Goal: Transaction & Acquisition: Purchase product/service

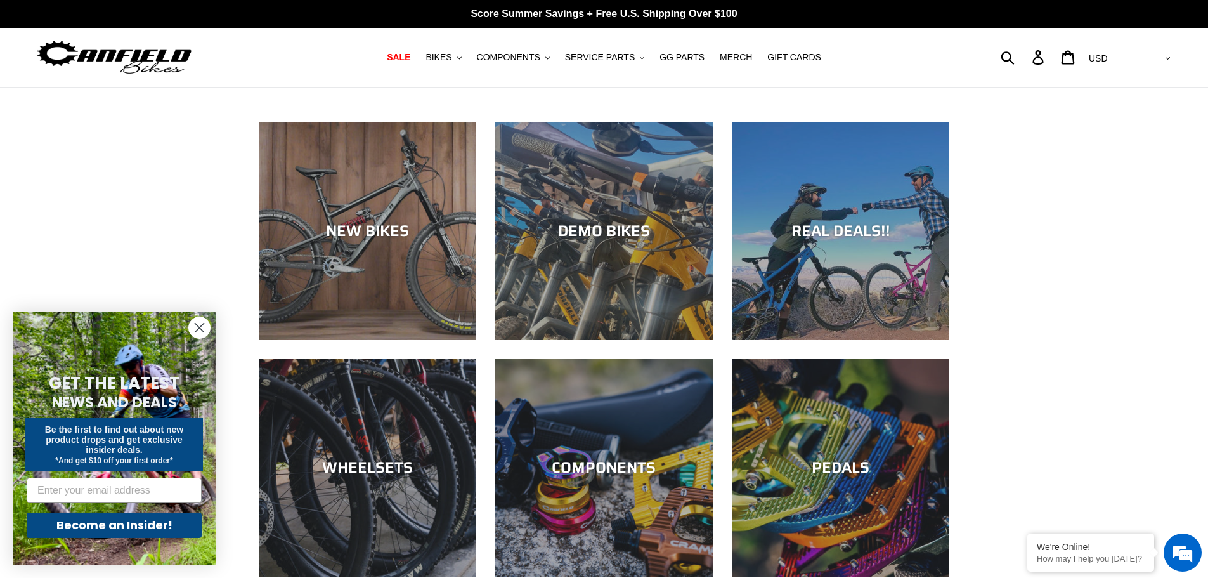
click at [200, 327] on icon "Close dialog" at bounding box center [199, 327] width 9 height 9
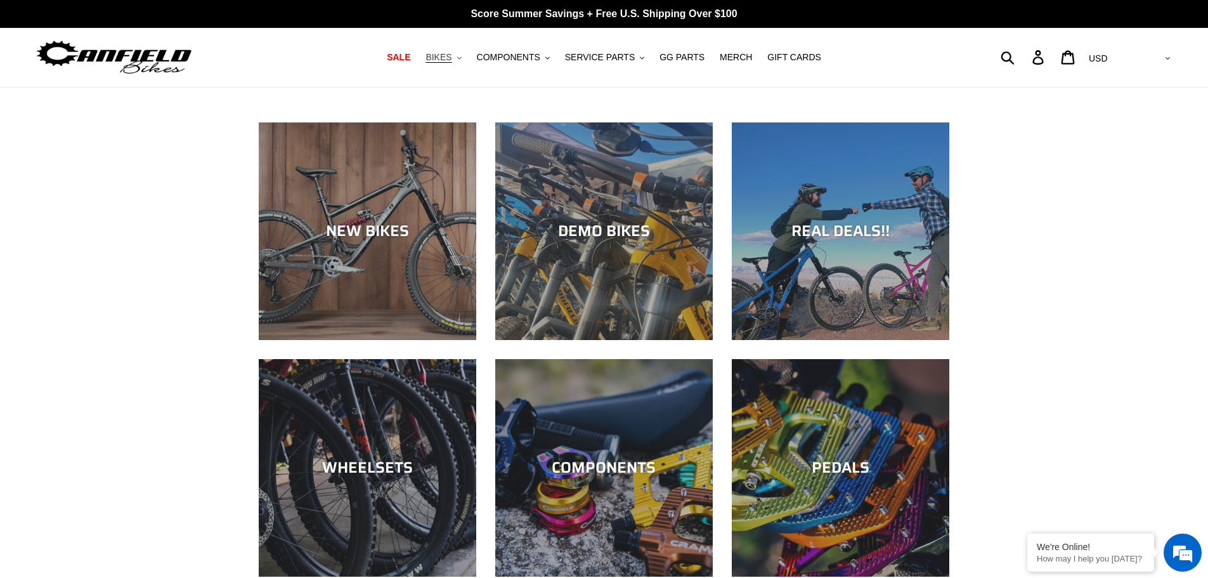
click at [451, 59] on span "BIKES" at bounding box center [438, 57] width 26 height 11
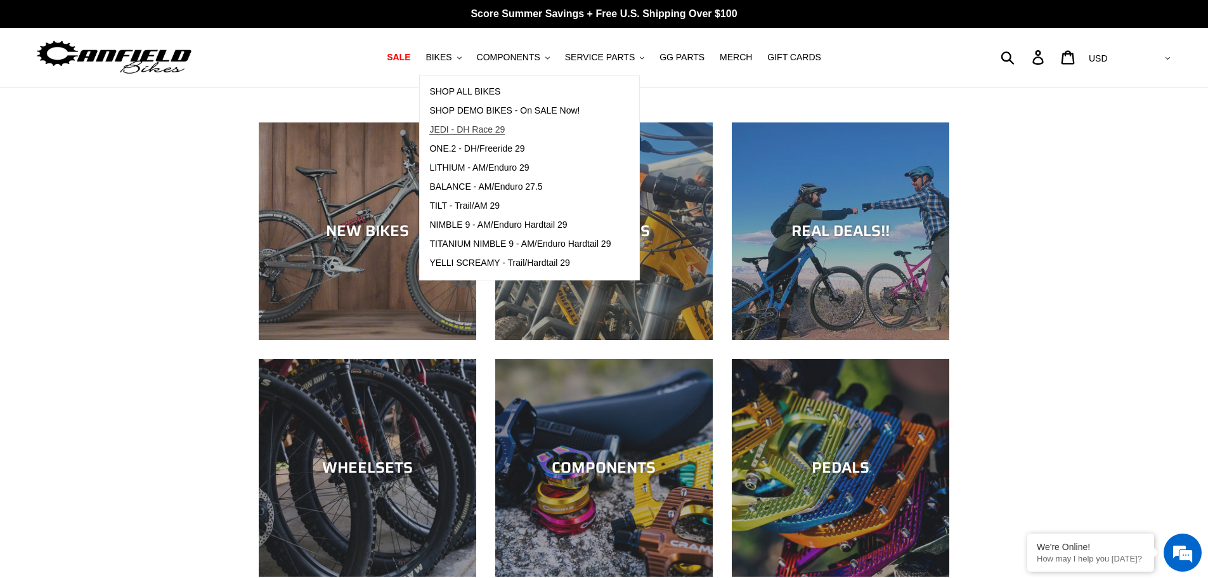
click at [474, 129] on span "JEDI - DH Race 29" at bounding box center [466, 129] width 75 height 11
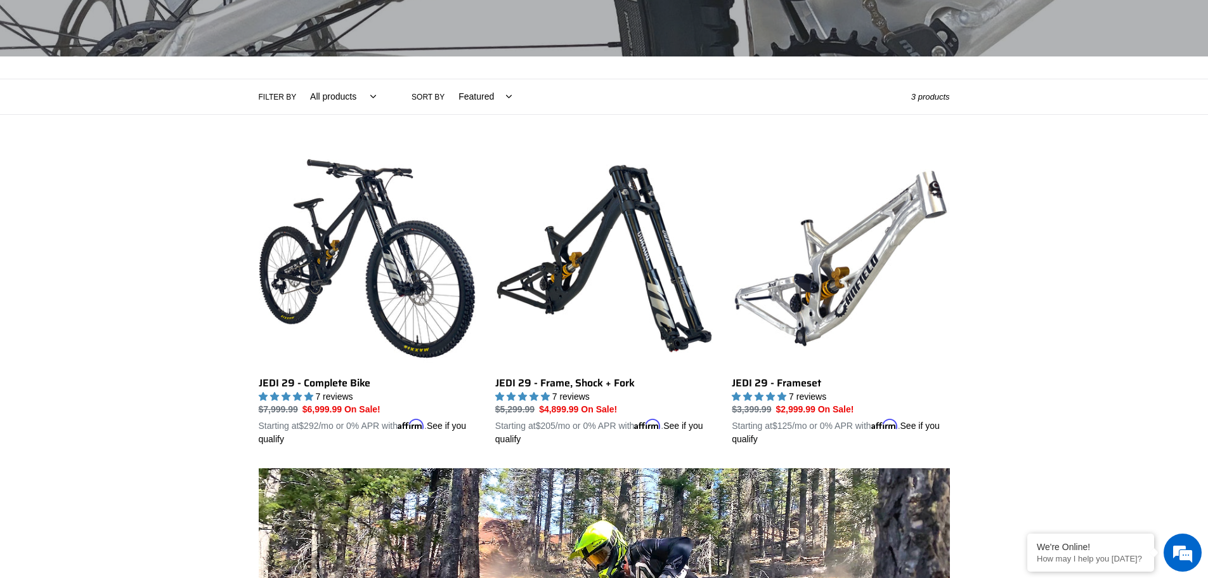
scroll to position [216, 0]
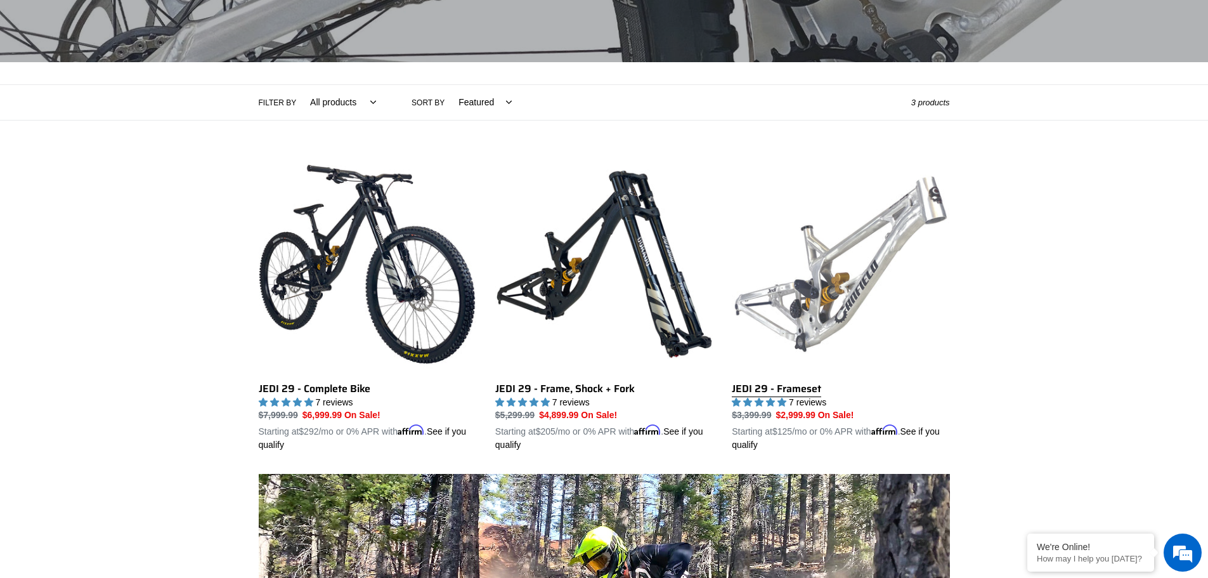
click at [832, 238] on link "JEDI 29 - Frameset" at bounding box center [841, 303] width 218 height 297
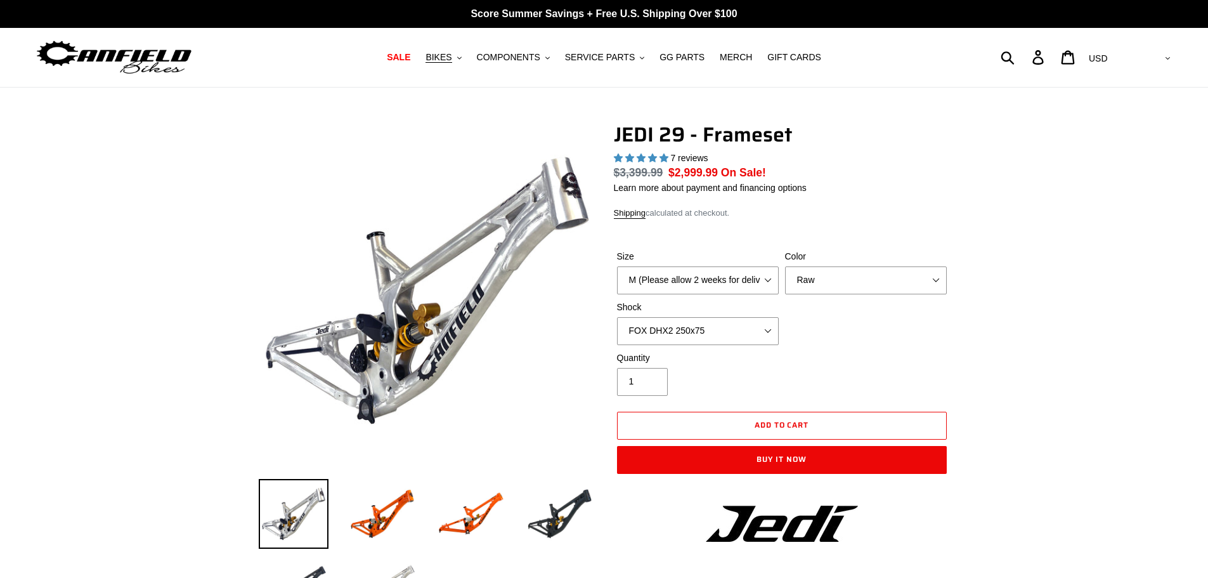
select select "highest-rating"
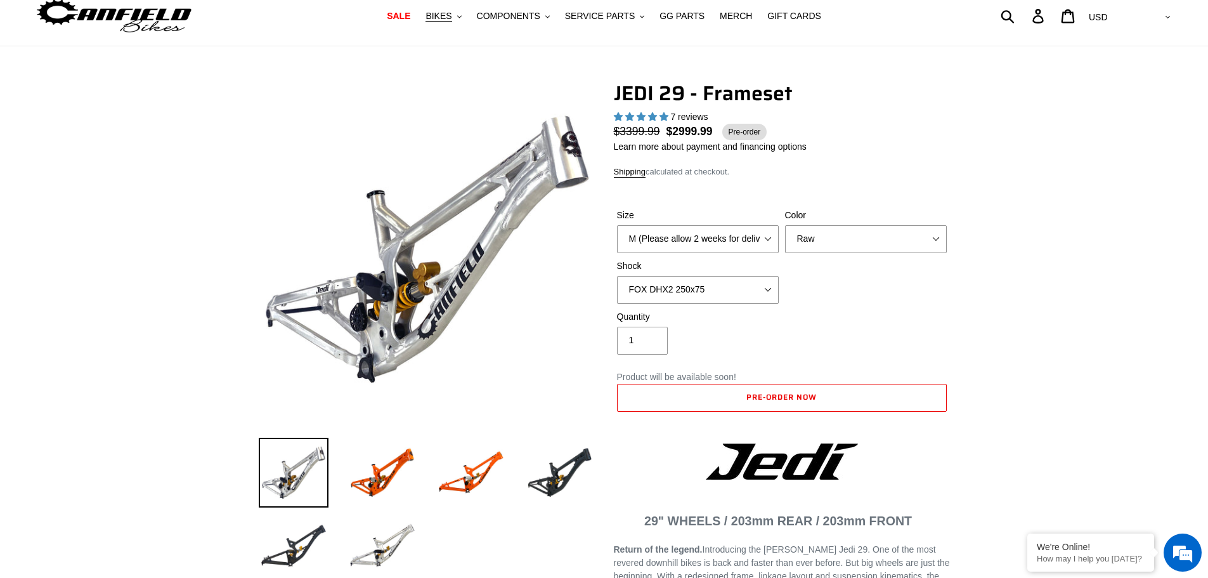
scroll to position [63, 0]
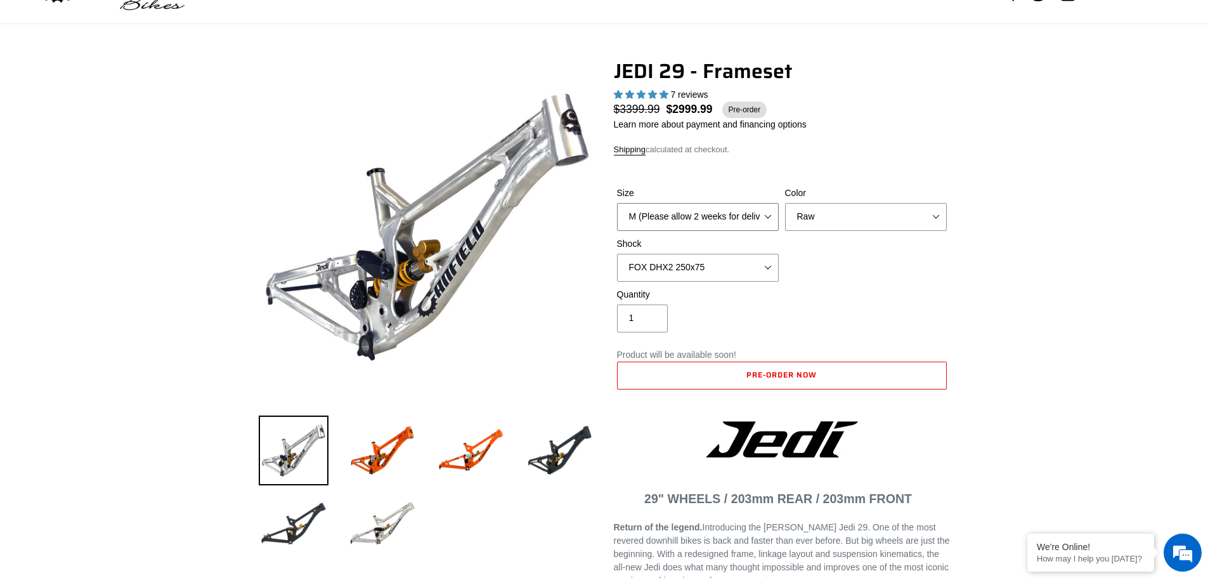
click at [696, 223] on select "M (Please allow 2 weeks for delivery) L (Please allow 2 weeks for delivery) XL" at bounding box center [698, 217] width 162 height 28
select select "XL"
click at [617, 203] on select "M (Please allow 2 weeks for delivery) L (Please allow 2 weeks for delivery) XL" at bounding box center [698, 217] width 162 height 28
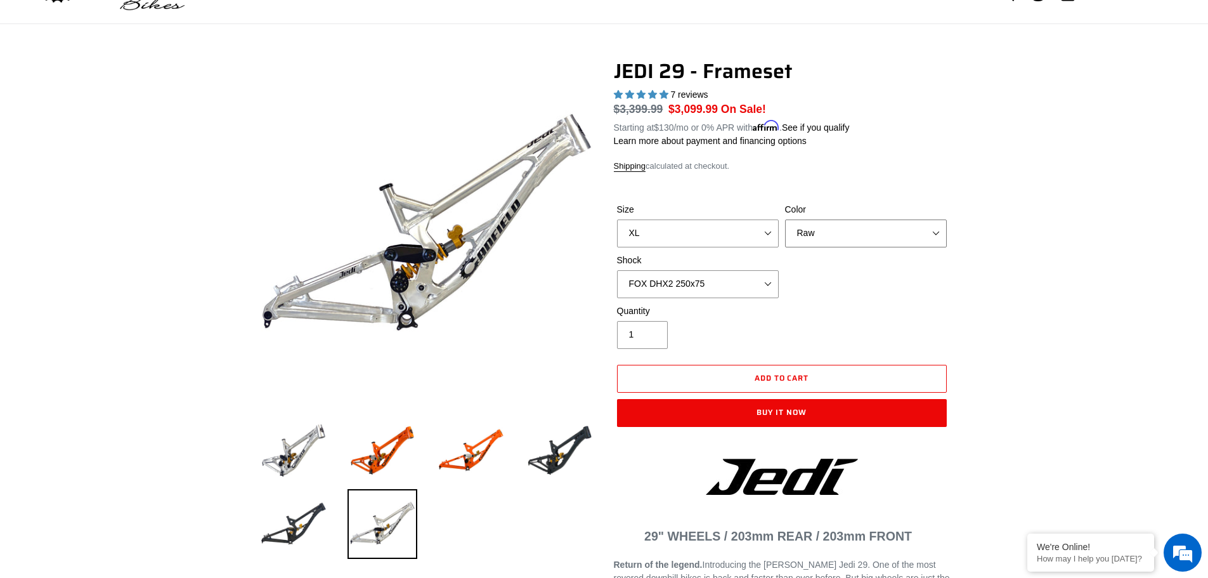
click at [851, 240] on select "Orange Raw Stealth Black" at bounding box center [866, 233] width 162 height 28
click at [785, 219] on select "Orange Raw Stealth Black" at bounding box center [866, 233] width 162 height 28
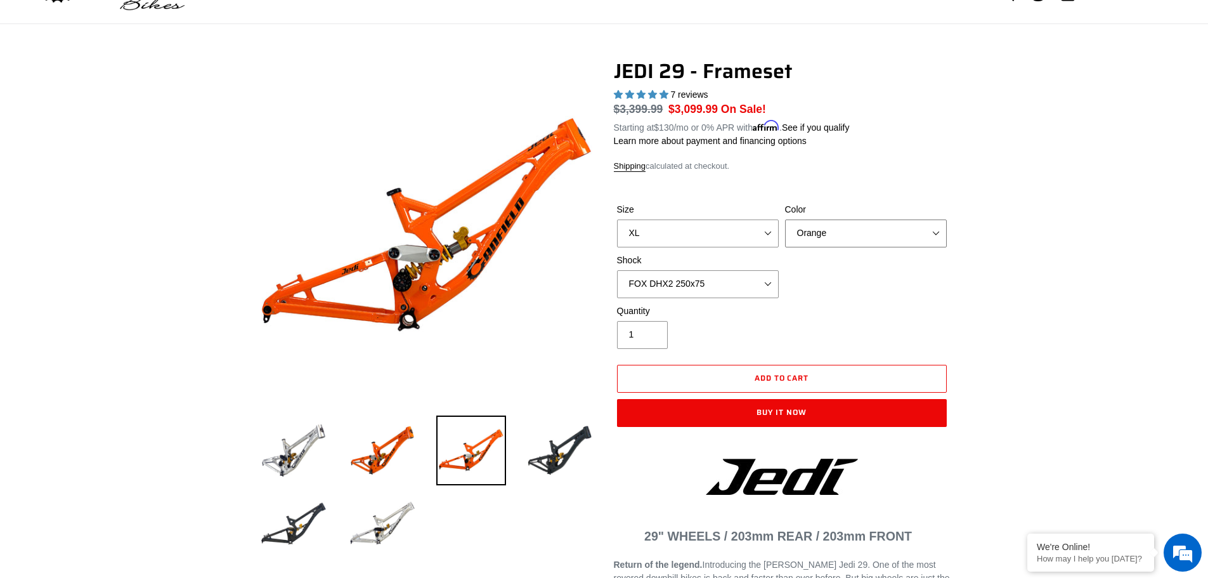
click at [842, 237] on select "Orange Raw Stealth Black" at bounding box center [866, 233] width 162 height 28
click at [785, 219] on select "Orange Raw Stealth Black" at bounding box center [866, 233] width 162 height 28
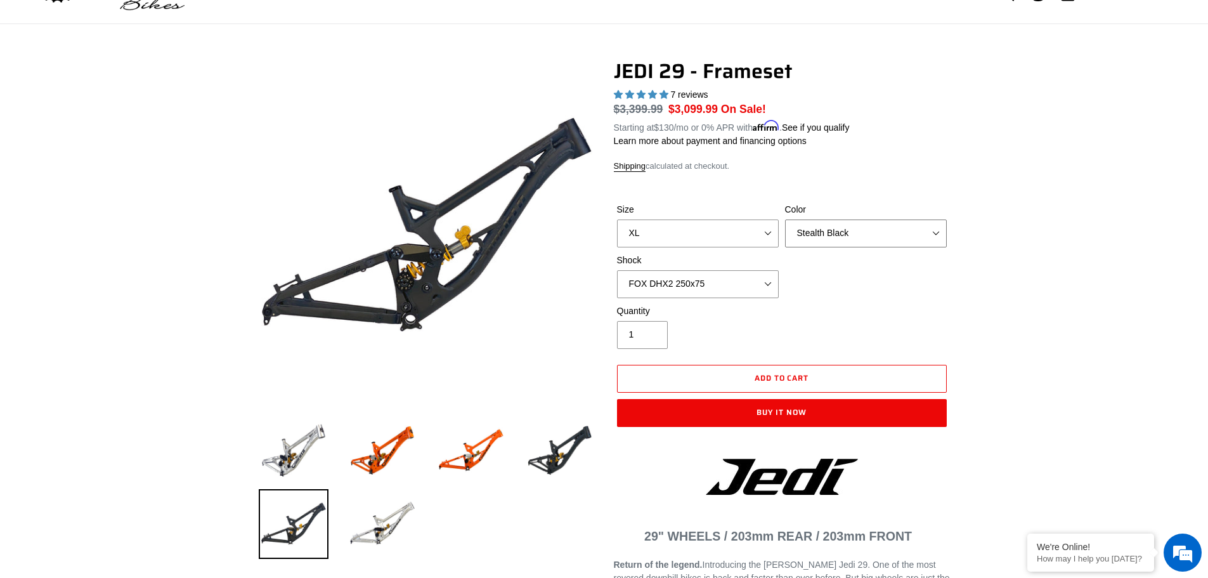
click at [849, 239] on select "Orange Raw Stealth Black" at bounding box center [866, 233] width 162 height 28
click at [785, 219] on select "Orange Raw Stealth Black" at bounding box center [866, 233] width 162 height 28
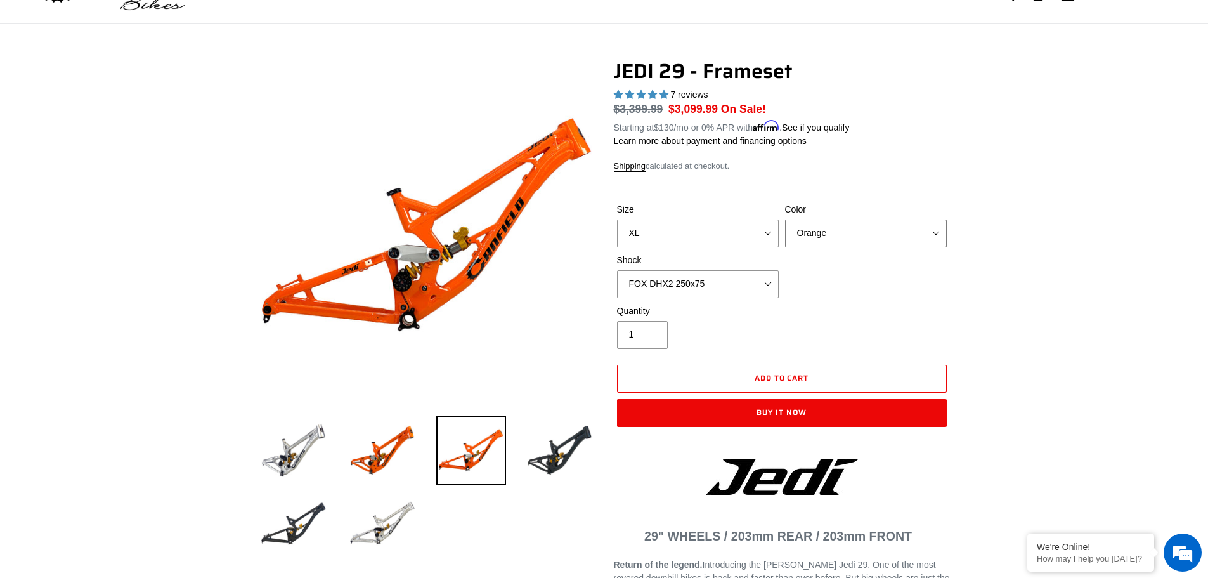
click at [845, 240] on select "Orange Raw Stealth Black" at bounding box center [866, 233] width 162 height 28
select select "Raw"
click at [785, 219] on select "Orange Raw Stealth Black" at bounding box center [866, 233] width 162 height 28
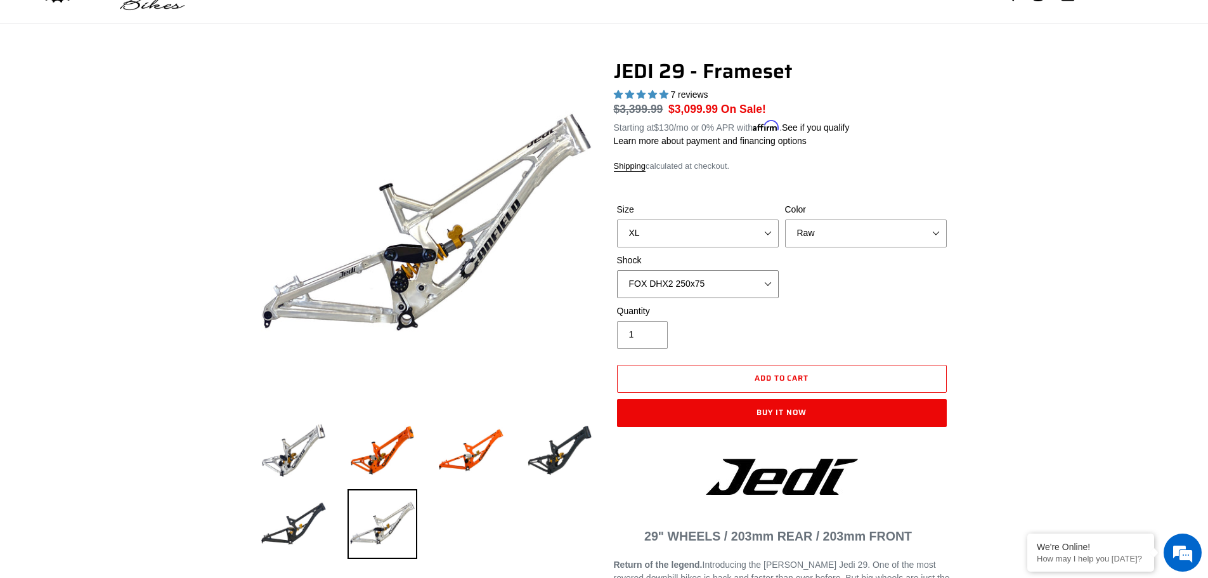
click at [663, 282] on select "No Shock FOX DHX2 250x75 RockShox Vivid Ultimate DH 250x75 EXT e-Storia LOX V3" at bounding box center [698, 284] width 162 height 28
select select "EXT e-Storia LOX V3"
click at [617, 270] on select "No Shock FOX DHX2 250x75 RockShox Vivid Ultimate DH 250x75 EXT e-Storia LOX V3" at bounding box center [698, 284] width 162 height 28
click at [770, 291] on select "No Shock FOX DHX2 250x75 RockShox Vivid Ultimate DH 250x75 EXT e-Storia LOX V3" at bounding box center [698, 284] width 162 height 28
click at [617, 270] on select "No Shock FOX DHX2 250x75 RockShox Vivid Ultimate DH 250x75 EXT e-Storia LOX V3" at bounding box center [698, 284] width 162 height 28
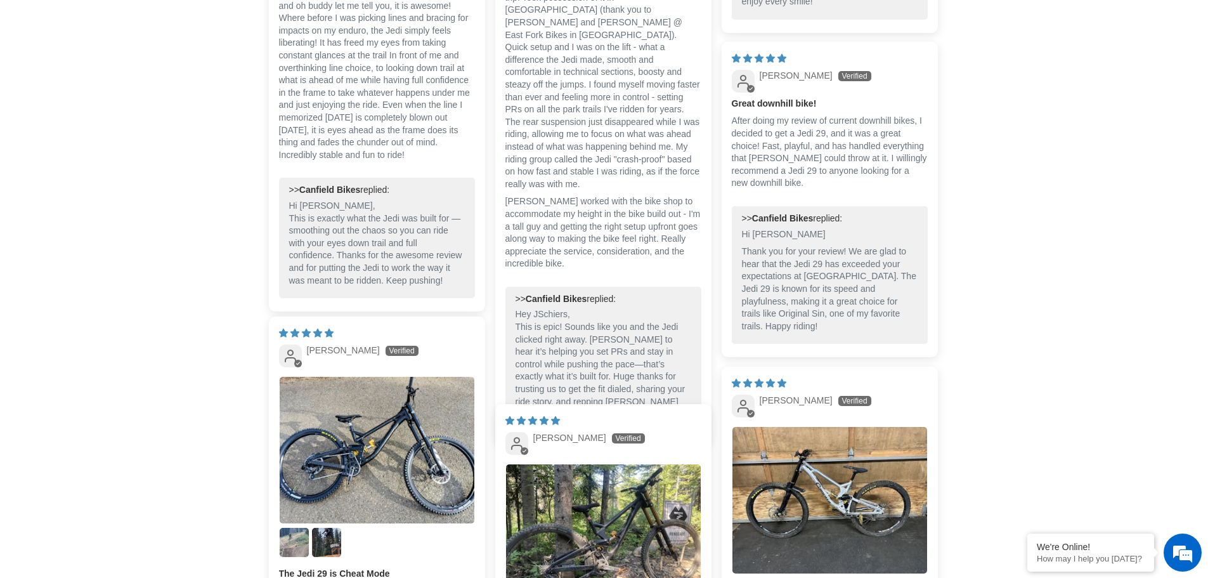
scroll to position [2156, 0]
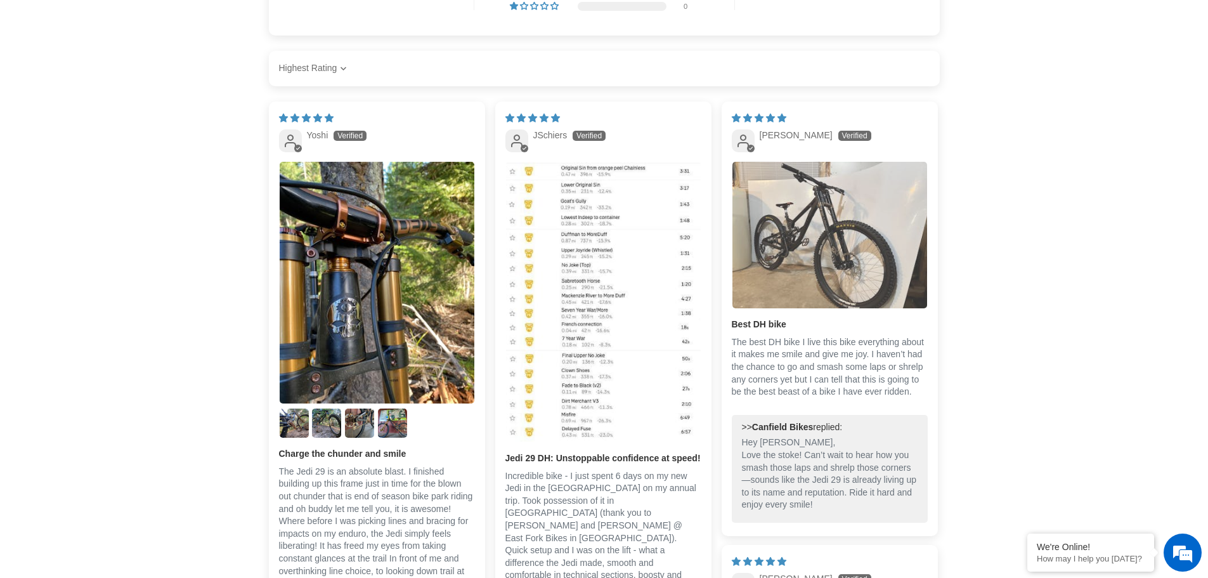
click at [857, 244] on img "Link to user picture 1" at bounding box center [829, 235] width 195 height 146
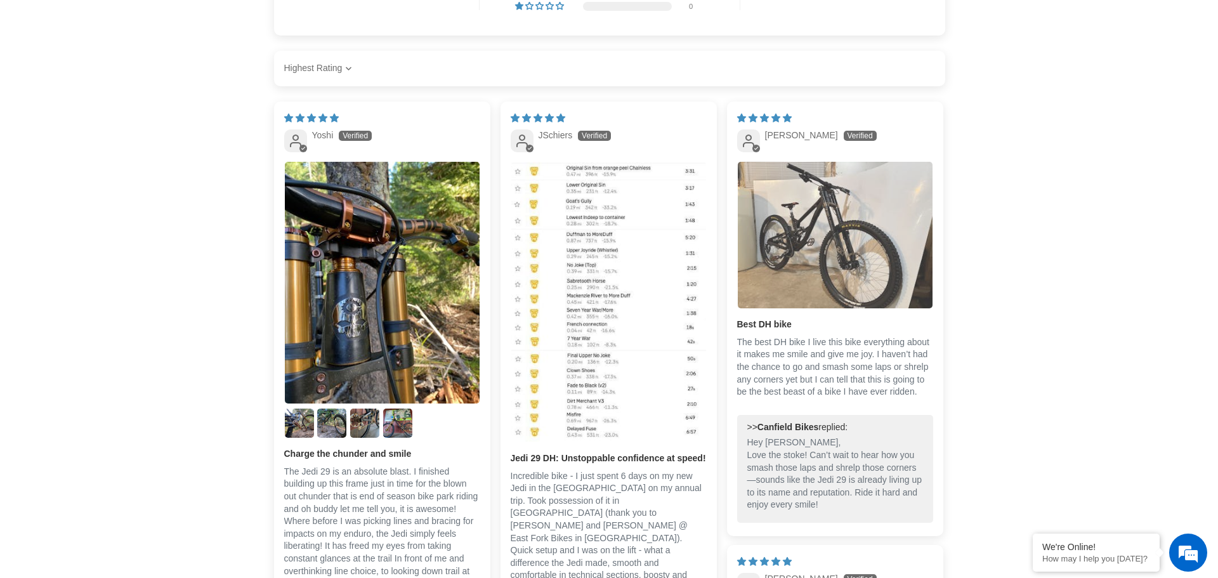
scroll to position [0, 0]
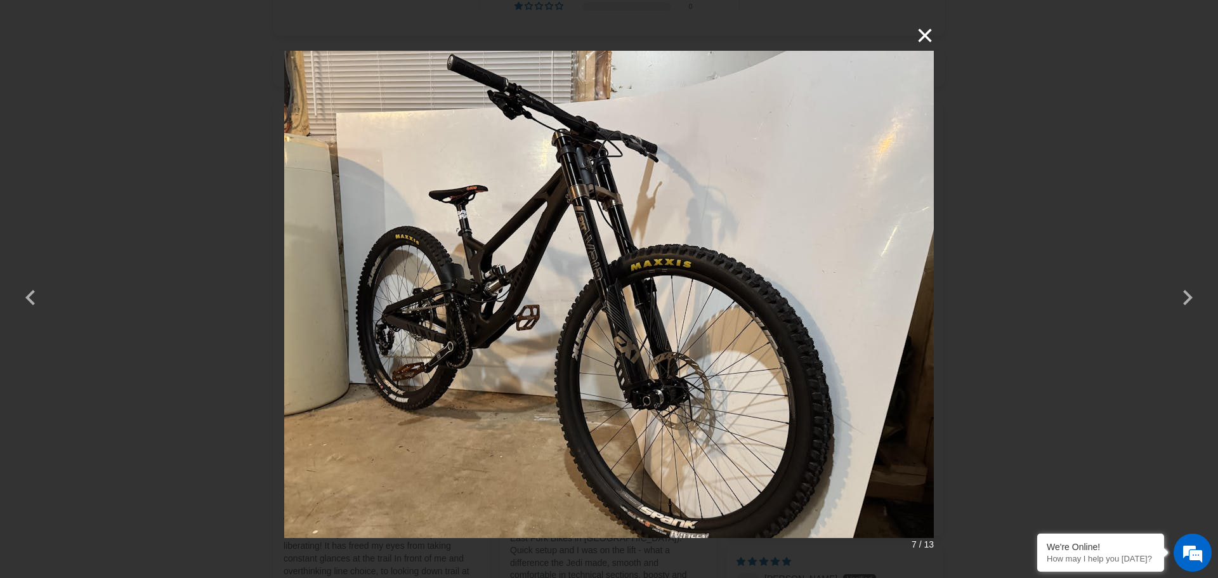
click at [915, 36] on button "×" at bounding box center [918, 35] width 30 height 30
